Goal: Task Accomplishment & Management: Manage account settings

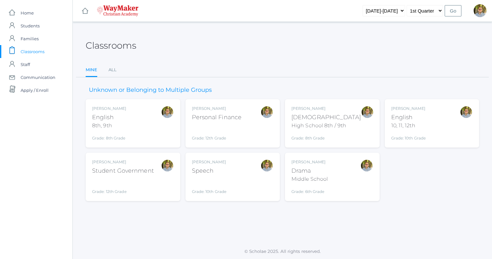
click at [143, 130] on div "[PERSON_NAME] [DEMOGRAPHIC_DATA] 8th, 9th Grade: 8th Grade 08ENGLISH" at bounding box center [133, 123] width 82 height 35
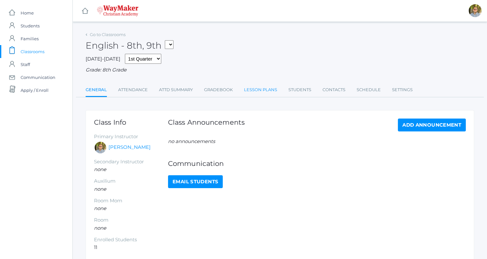
click at [263, 92] on link "Lesson Plans" at bounding box center [260, 89] width 33 height 13
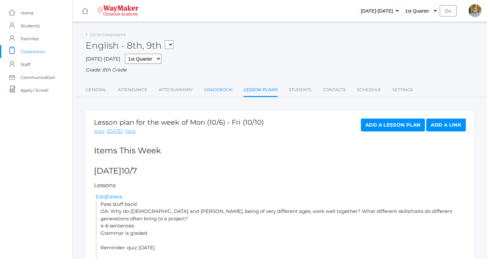
click at [223, 92] on link "Gradebook" at bounding box center [218, 89] width 29 height 13
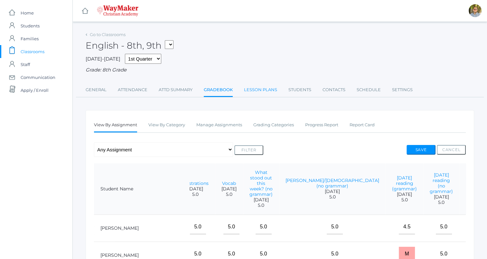
click at [259, 90] on link "Lesson Plans" at bounding box center [260, 89] width 33 height 13
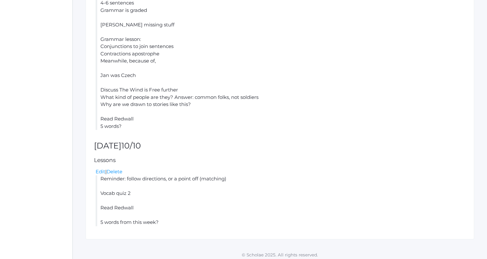
scroll to position [498, 0]
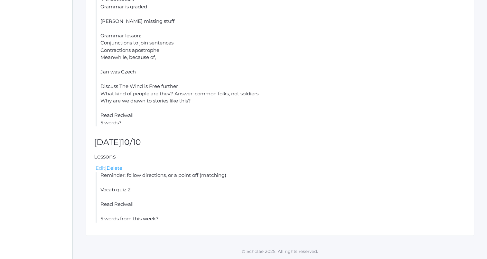
click at [101, 167] on link "Edit" at bounding box center [101, 168] width 10 height 6
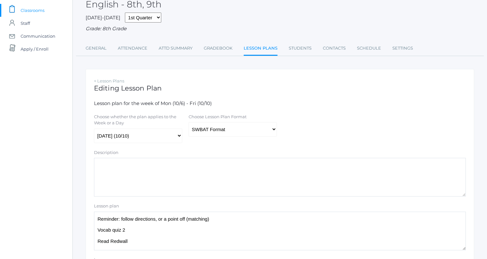
scroll to position [41, 0]
click at [250, 129] on select "Traditional Format SWBAT Format" at bounding box center [233, 129] width 88 height 14
select select "legacy"
click at [189, 122] on select "Traditional Format SWBAT Format" at bounding box center [233, 129] width 88 height 14
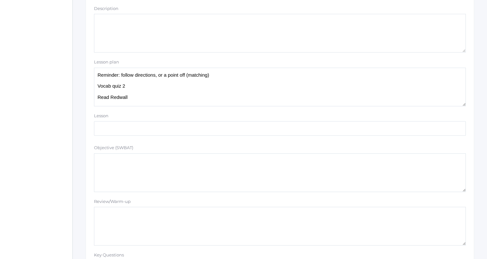
scroll to position [185, 0]
click at [227, 74] on textarea "Reminder: follow directions, or a point off (matching) Vocab quiz 2 Read Redwal…" at bounding box center [280, 86] width 372 height 39
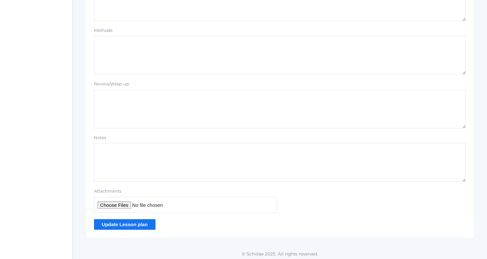
scroll to position [544, 0]
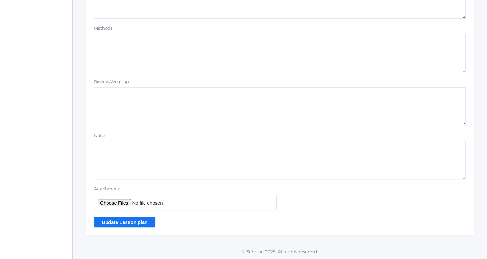
type textarea "Reminder: follow directions, or a point off (matching) Pass stuff back! Vocab q…"
click at [131, 221] on input "Update Lesson plan" at bounding box center [124, 222] width 61 height 11
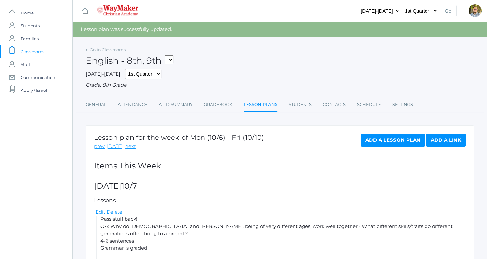
click at [30, 50] on span "Classrooms" at bounding box center [33, 51] width 24 height 13
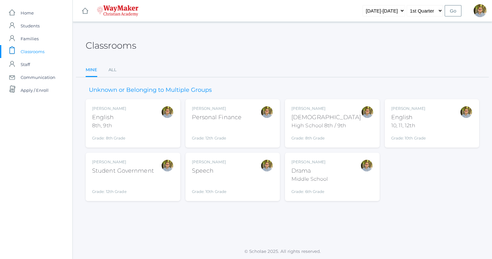
click at [447, 130] on div "[PERSON_NAME] English 10, 11, 12th Grade: 10th Grade HSENGLISH" at bounding box center [432, 123] width 82 height 35
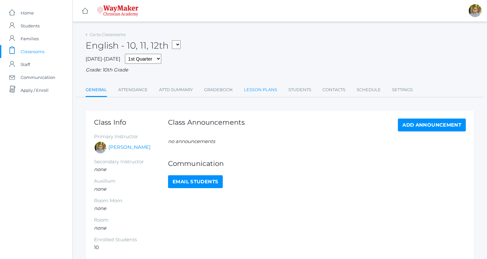
click at [249, 90] on link "Lesson Plans" at bounding box center [260, 89] width 33 height 13
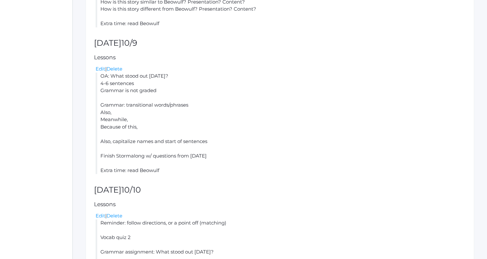
scroll to position [469, 0]
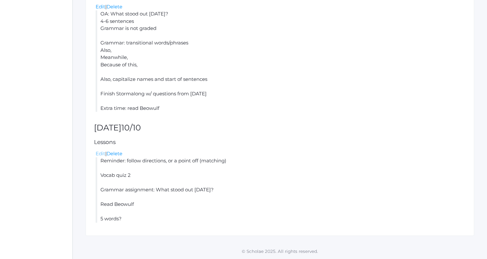
click at [102, 155] on link "Edit" at bounding box center [101, 153] width 10 height 6
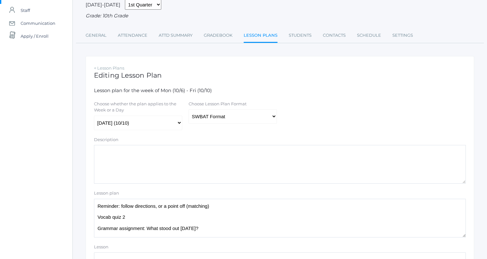
scroll to position [55, 0]
click at [226, 120] on select "Traditional Format SWBAT Format" at bounding box center [233, 115] width 88 height 14
select select "legacy"
click at [189, 109] on select "Traditional Format SWBAT Format" at bounding box center [233, 115] width 88 height 14
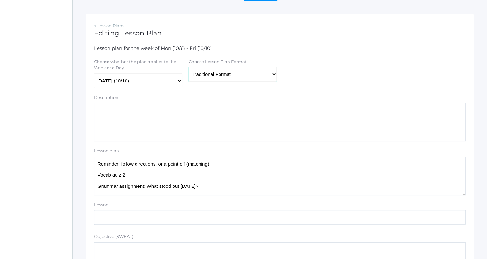
scroll to position [97, 0]
click at [312, 159] on textarea "Reminder: follow directions, or a point off (matching) Vocab quiz 2 Grammar ass…" at bounding box center [280, 175] width 372 height 39
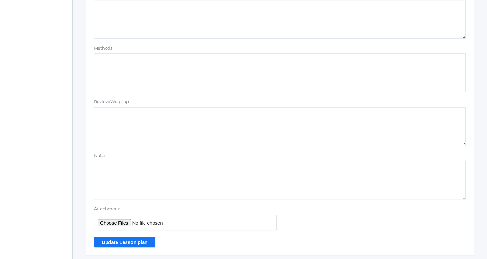
scroll to position [544, 0]
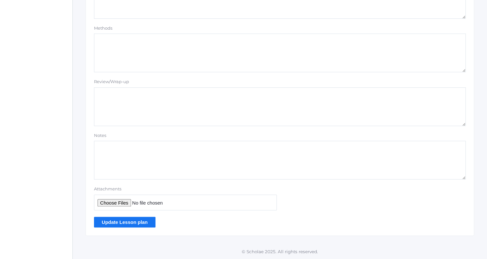
type textarea "Reminder: follow directions, or a point off (matching) Pass stuff back! Vocab q…"
click at [132, 220] on input "Update Lesson plan" at bounding box center [124, 222] width 61 height 11
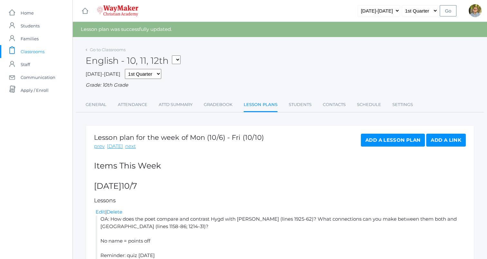
click at [38, 51] on span "Classrooms" at bounding box center [33, 51] width 24 height 13
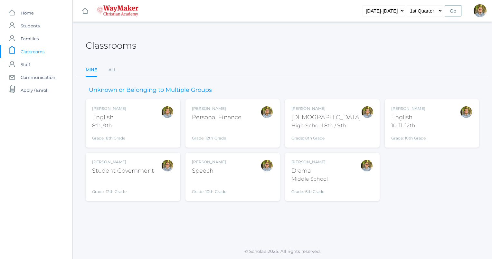
click at [32, 49] on span "Classrooms" at bounding box center [33, 51] width 24 height 13
click at [430, 117] on div "Kylen Braileanu English 10, 11, 12th Grade: 10th Grade HSENGLISH" at bounding box center [432, 123] width 82 height 35
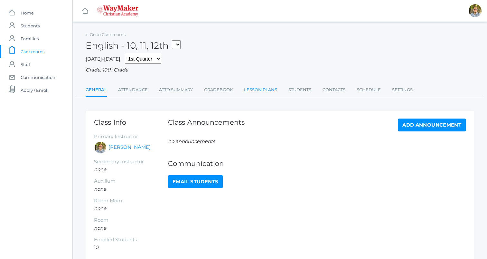
click at [255, 94] on link "Lesson Plans" at bounding box center [260, 89] width 33 height 13
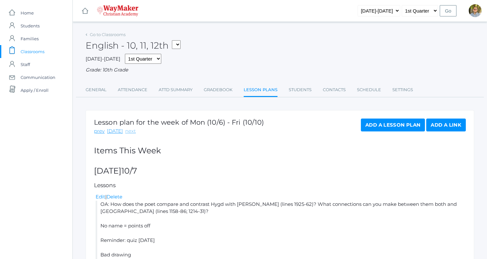
click at [127, 132] on link "next" at bounding box center [130, 130] width 11 height 7
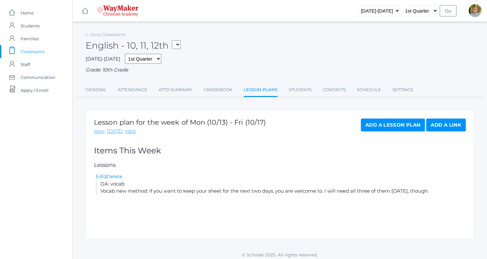
scroll to position [4, 0]
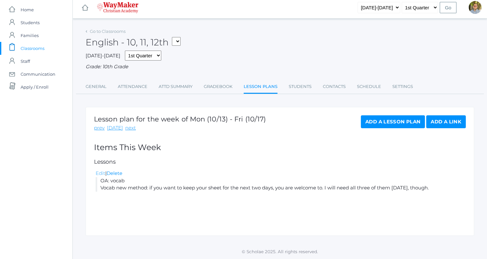
click at [98, 171] on link "Edit" at bounding box center [101, 173] width 10 height 6
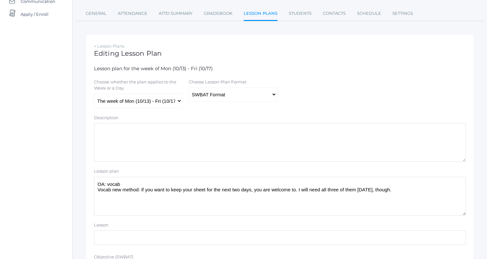
scroll to position [81, 0]
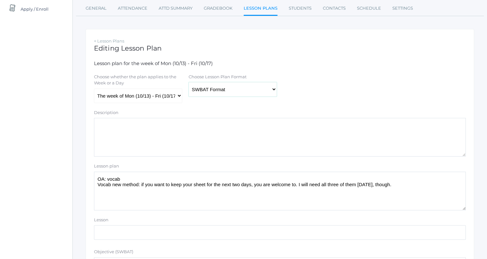
click at [211, 88] on select "Traditional Format SWBAT Format" at bounding box center [233, 89] width 88 height 14
select select "legacy"
click at [189, 82] on select "Traditional Format SWBAT Format" at bounding box center [233, 89] width 88 height 14
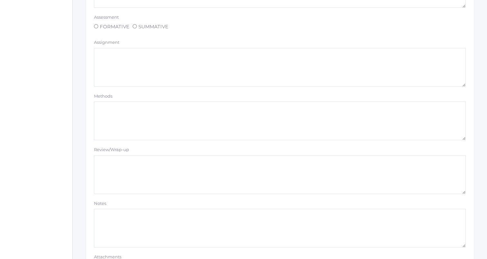
scroll to position [544, 0]
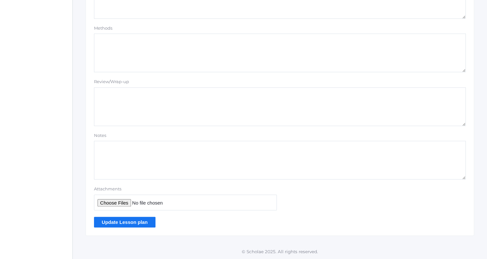
click at [107, 201] on input "Attachments" at bounding box center [185, 202] width 183 height 16
type input "C:\fakepath\2024-25 AbOv Progress Report 1.pdf"
click at [133, 219] on input "Update Lesson plan" at bounding box center [124, 222] width 61 height 11
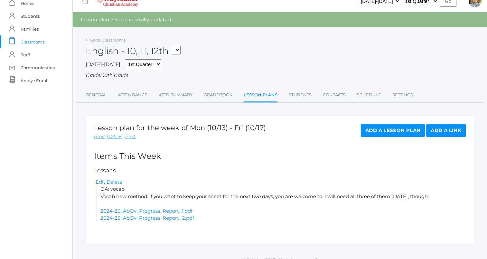
scroll to position [18, 0]
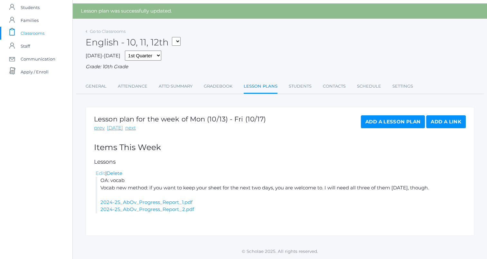
click at [99, 171] on link "Edit" at bounding box center [101, 173] width 10 height 6
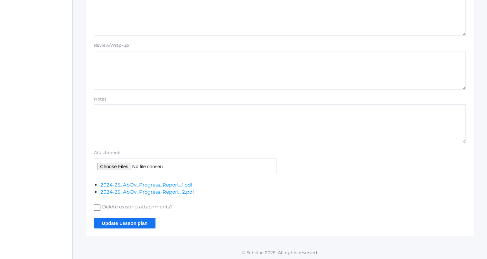
scroll to position [581, 0]
click at [121, 164] on input "Attachments" at bounding box center [185, 165] width 183 height 16
type input "C:\fakepath\2024-25 AvBr Progress Report 1.pdf"
click at [134, 224] on input "Update Lesson plan" at bounding box center [124, 222] width 61 height 11
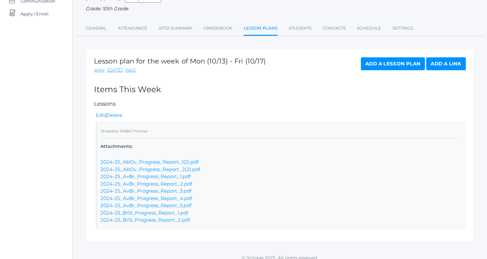
scroll to position [82, 0]
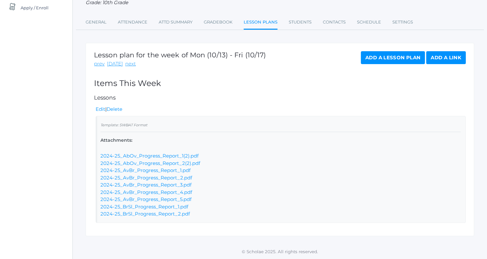
click at [157, 180] on div "2024-25_AbOv_Progress_Report_1(2).pdf 2024-25_AbOv_Progress_Report_2(2).pdf 202…" at bounding box center [280, 181] width 360 height 72
click at [155, 177] on link "2024-25_AvBr_Progress_Report_2.pdf" at bounding box center [146, 177] width 92 height 6
click at [116, 109] on link "Delete" at bounding box center [114, 109] width 16 height 6
click at [99, 110] on link "Edit" at bounding box center [101, 109] width 10 height 6
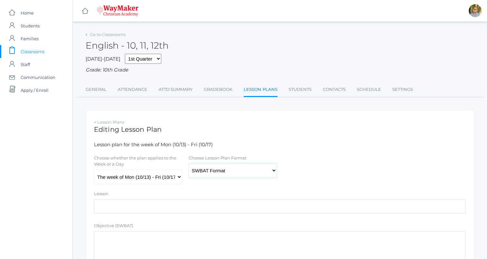
click at [217, 172] on select "Traditional Format SWBAT Format" at bounding box center [233, 170] width 88 height 14
select select "legacy"
click at [189, 163] on select "Traditional Format SWBAT Format" at bounding box center [233, 170] width 88 height 14
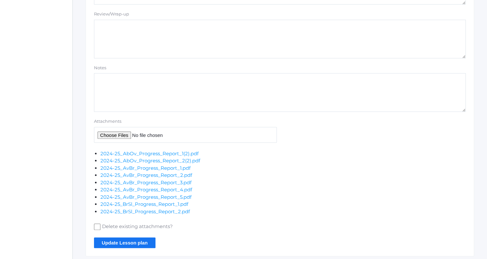
scroll to position [525, 0]
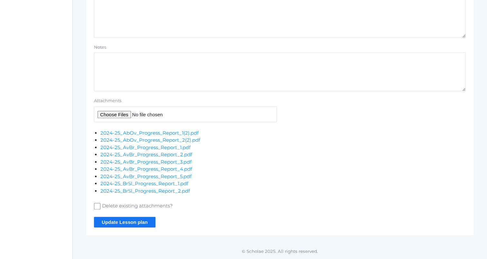
click at [124, 206] on span "Delete existing attachments?" at bounding box center [136, 206] width 72 height 8
click at [100, 206] on input "Delete existing attachments?" at bounding box center [97, 206] width 6 height 6
checkbox input "true"
click at [129, 221] on input "Update Lesson plan" at bounding box center [124, 222] width 61 height 11
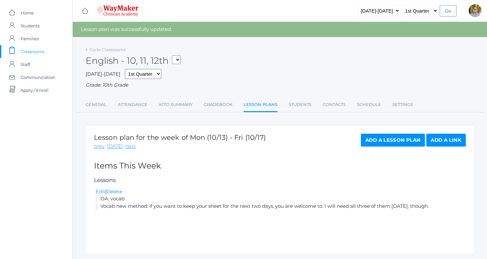
click at [39, 52] on span "Classrooms" at bounding box center [33, 51] width 24 height 13
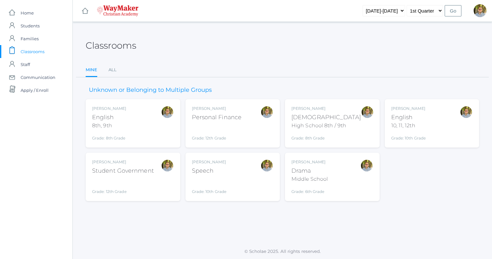
click at [39, 53] on span "Classrooms" at bounding box center [33, 51] width 24 height 13
click at [33, 54] on span "Classrooms" at bounding box center [33, 51] width 24 height 13
click at [41, 52] on span "Classrooms" at bounding box center [33, 51] width 24 height 13
click at [39, 49] on span "Classrooms" at bounding box center [33, 51] width 24 height 13
click at [429, 116] on div "[PERSON_NAME] English 10, 11, 12th Grade: 10th Grade HSENGLISH" at bounding box center [432, 123] width 82 height 35
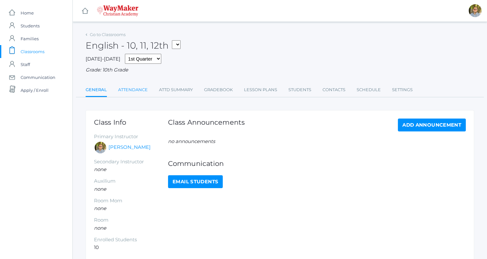
click at [134, 91] on link "Attendance" at bounding box center [133, 89] width 30 height 13
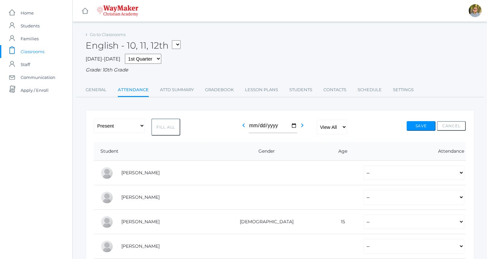
click at [162, 127] on button "Fill All" at bounding box center [165, 126] width 29 height 17
select select "P"
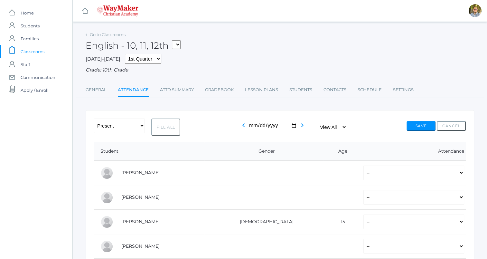
select select "P"
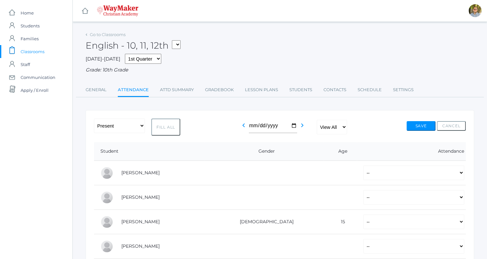
select select "P"
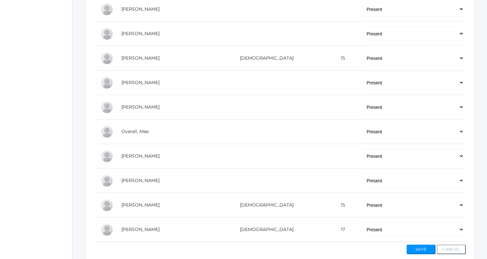
scroll to position [183, 0]
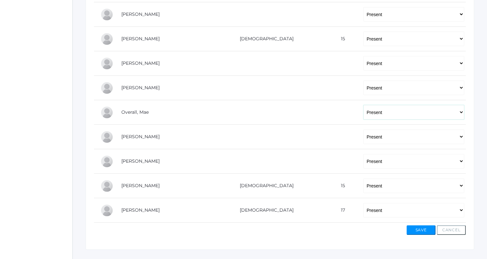
click at [363, 111] on select "-- Present Tardy Excused Tardy Unexcused Absent Excused Absent Unexcused" at bounding box center [413, 112] width 101 height 14
select select "AE"
click at [363, 105] on select "-- Present Tardy Excused Tardy Unexcused Absent Excused Absent Unexcused" at bounding box center [413, 112] width 101 height 14
click at [366, 160] on select "-- Present Tardy Excused Tardy Unexcused Absent Excused Absent Unexcused" at bounding box center [413, 161] width 101 height 14
select select "TU"
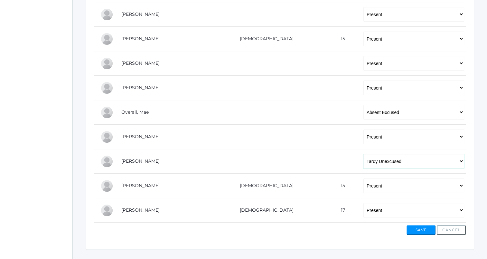
click at [363, 154] on select "-- Present Tardy Excused Tardy Unexcused Absent Excused Absent Unexcused" at bounding box center [413, 161] width 101 height 14
click at [363, 187] on select "-- Present Tardy Excused Tardy Unexcused Absent Excused Absent Unexcused" at bounding box center [413, 185] width 101 height 14
select select "TU"
click at [363, 178] on select "-- Present Tardy Excused Tardy Unexcused Absent Excused Absent Unexcused" at bounding box center [413, 185] width 101 height 14
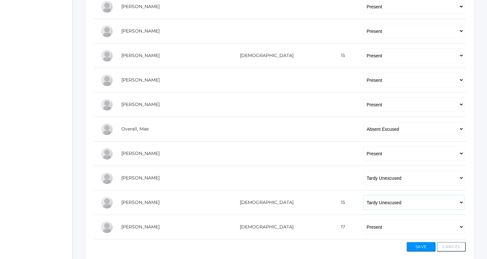
scroll to position [196, 0]
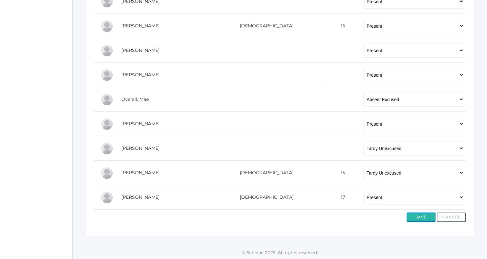
click at [420, 217] on button "Save" at bounding box center [420, 217] width 29 height 10
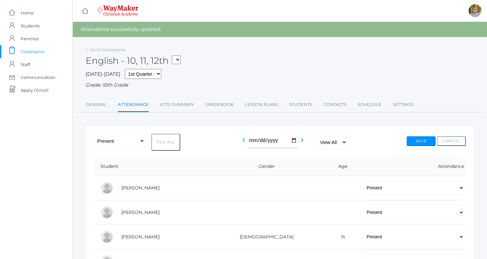
click at [36, 50] on span "Classrooms" at bounding box center [33, 51] width 24 height 13
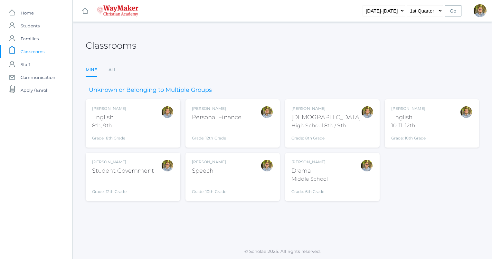
click at [40, 51] on span "Classrooms" at bounding box center [33, 51] width 24 height 13
click at [30, 49] on span "Classrooms" at bounding box center [33, 51] width 24 height 13
